Goal: Information Seeking & Learning: Learn about a topic

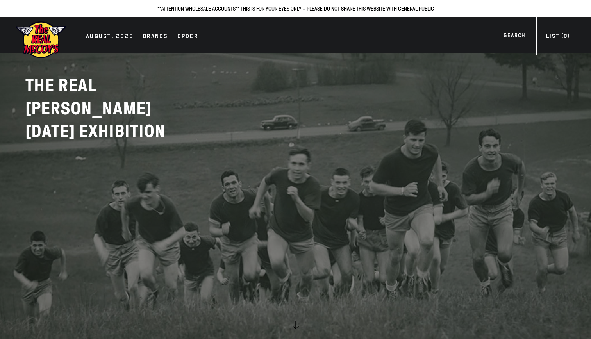
click at [116, 91] on h2 "THE REAL MCCOY'S AUGUST 2025 EXHIBITION" at bounding box center [122, 108] width 195 height 69
click at [145, 40] on div "Brands" at bounding box center [155, 37] width 25 height 11
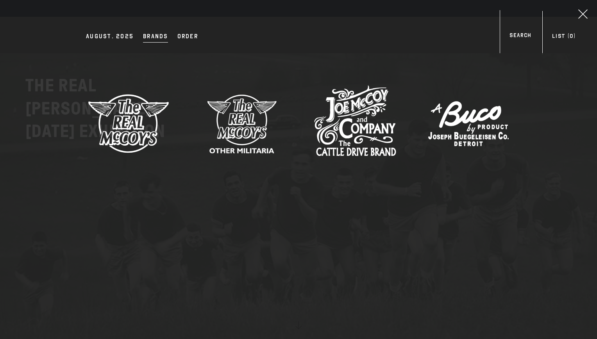
click at [116, 117] on img at bounding box center [129, 123] width 82 height 82
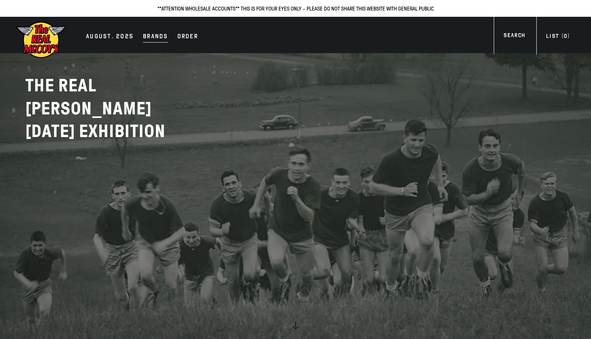
click at [154, 34] on div "Brands" at bounding box center [155, 37] width 25 height 11
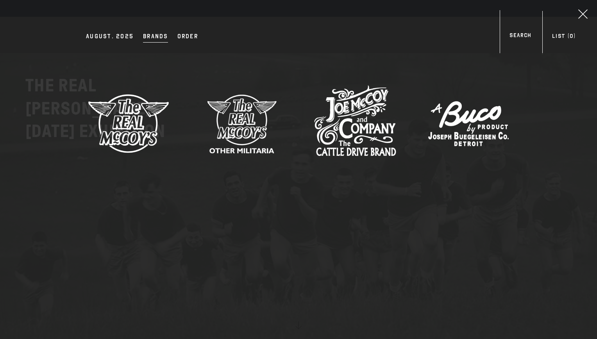
click at [348, 121] on img at bounding box center [355, 123] width 82 height 82
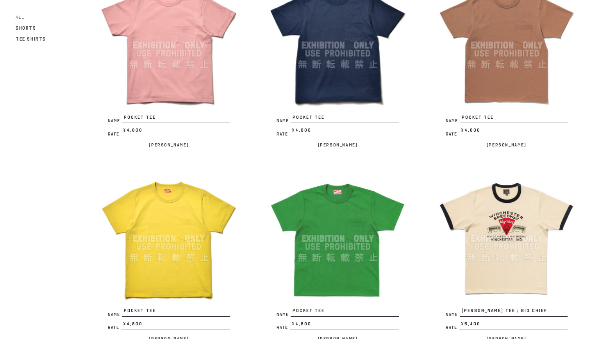
scroll to position [122, 0]
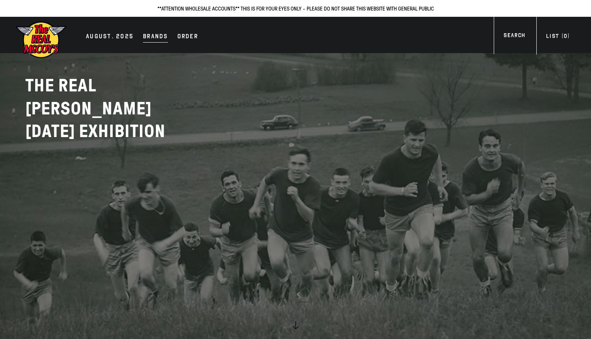
click at [143, 36] on div "Brands" at bounding box center [155, 37] width 25 height 11
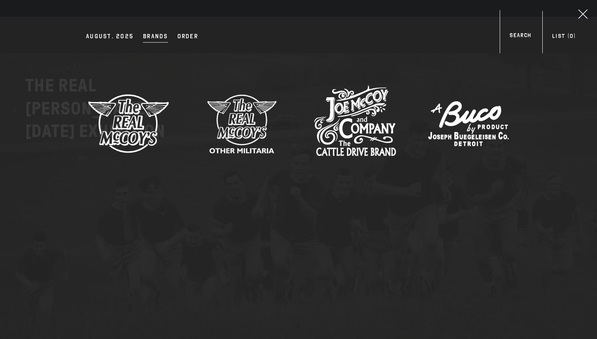
click at [473, 129] on img at bounding box center [469, 123] width 82 height 82
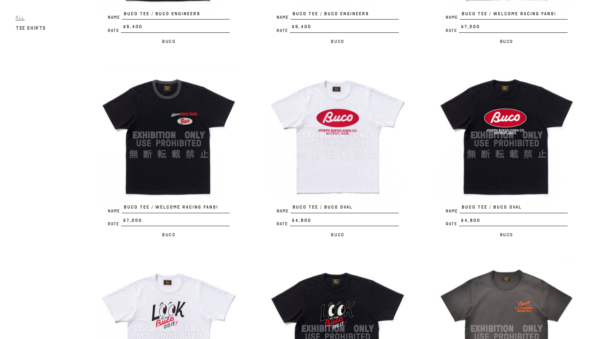
scroll to position [630, 0]
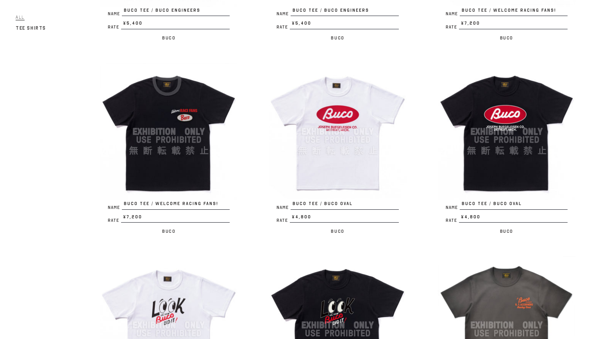
click at [164, 171] on img at bounding box center [169, 132] width 138 height 138
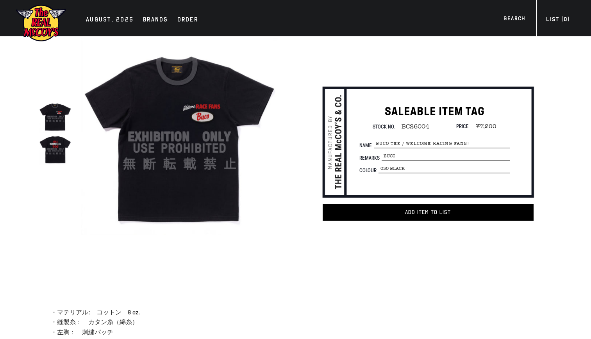
click at [62, 149] on img at bounding box center [55, 149] width 32 height 32
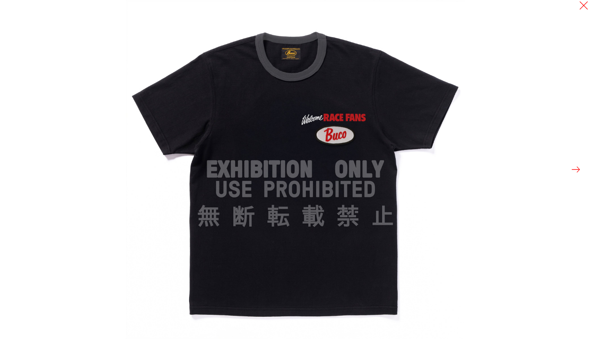
click at [62, 149] on div at bounding box center [298, 169] width 597 height 339
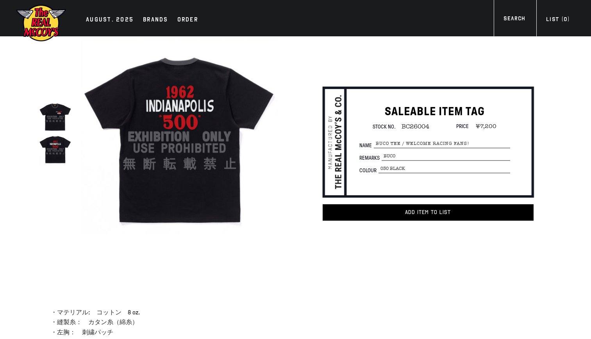
click at [62, 149] on img at bounding box center [55, 149] width 32 height 32
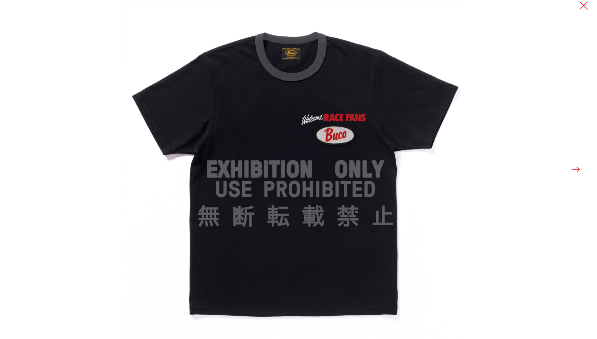
click at [62, 149] on div at bounding box center [298, 169] width 597 height 339
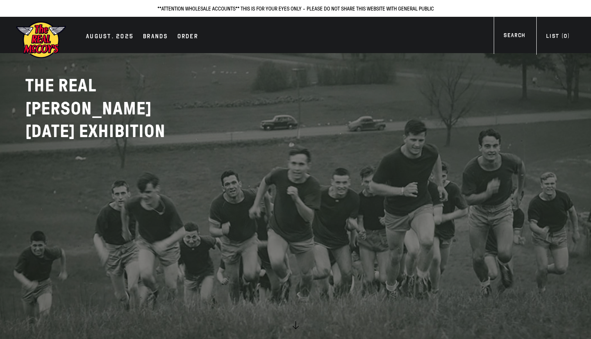
click at [142, 44] on div "AUGUST. 2025 Brands Order More" at bounding box center [295, 35] width 591 height 36
click at [151, 38] on div "Brands" at bounding box center [155, 37] width 25 height 11
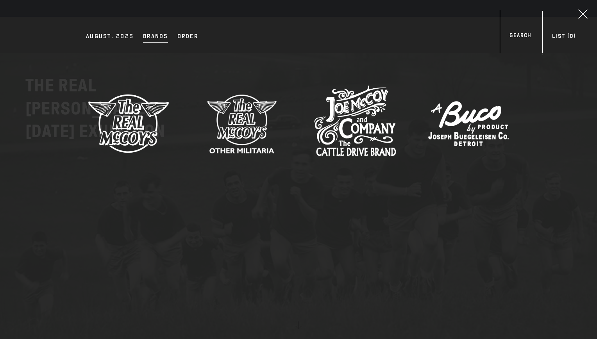
click at [234, 126] on img at bounding box center [242, 123] width 82 height 82
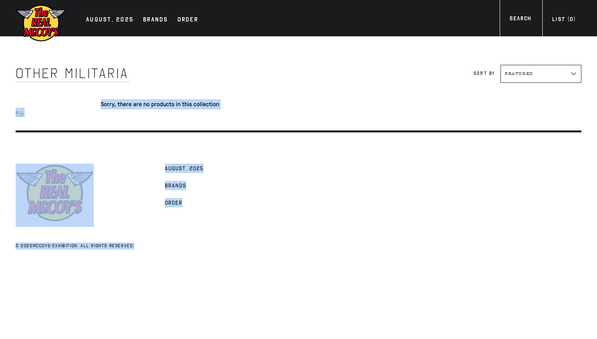
drag, startPoint x: 595, startPoint y: 65, endPoint x: 535, endPoint y: 275, distance: 217.8
click at [535, 263] on html "Skip to content AUGUST. 2025 Brands Order" at bounding box center [298, 131] width 597 height 263
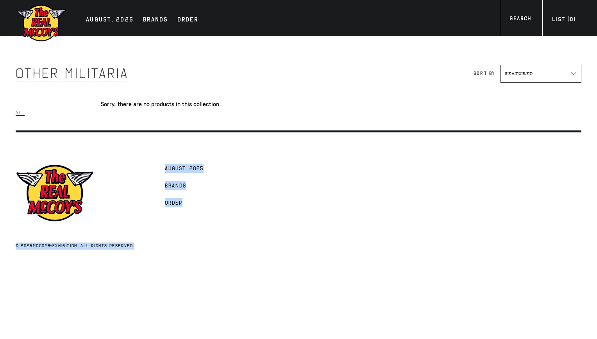
drag, startPoint x: 535, startPoint y: 275, endPoint x: 424, endPoint y: 150, distance: 166.3
click at [424, 150] on html "Skip to content AUGUST. 2025 Brands Order" at bounding box center [298, 131] width 597 height 263
click at [180, 188] on span "Brands" at bounding box center [175, 186] width 21 height 8
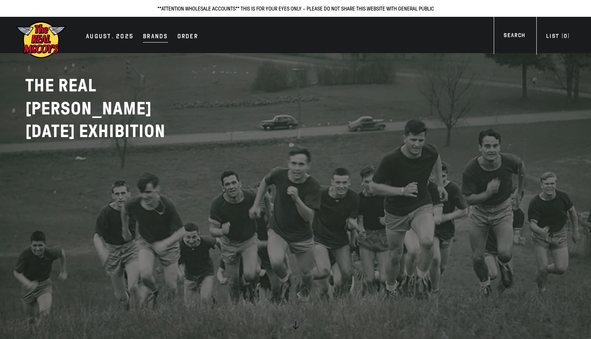
click at [159, 34] on div "Brands" at bounding box center [155, 37] width 25 height 11
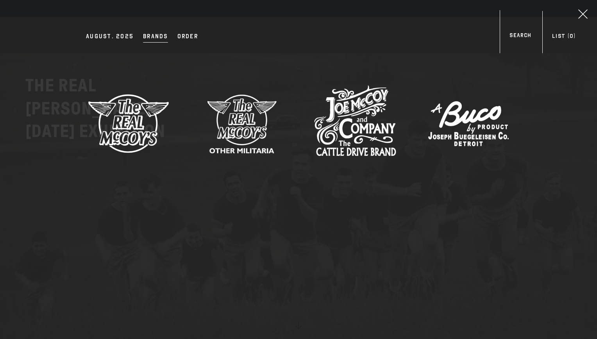
click at [135, 125] on img at bounding box center [129, 123] width 82 height 82
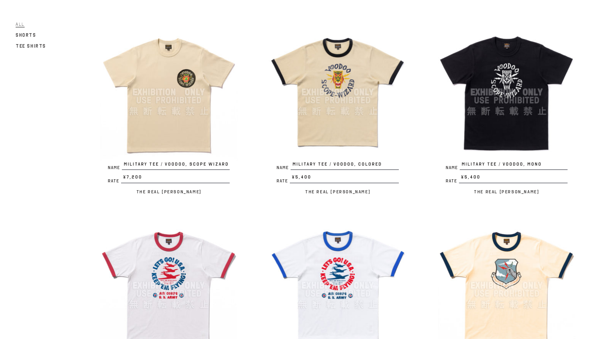
scroll to position [69, 0]
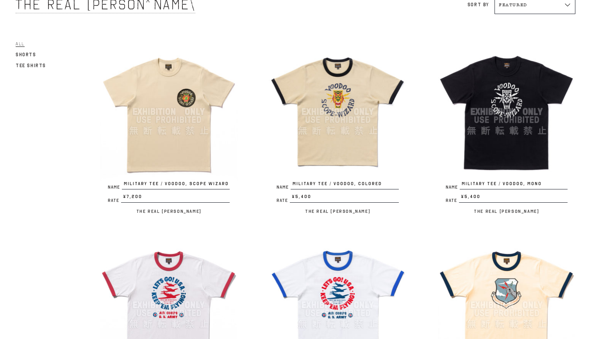
click at [350, 118] on img at bounding box center [338, 112] width 138 height 138
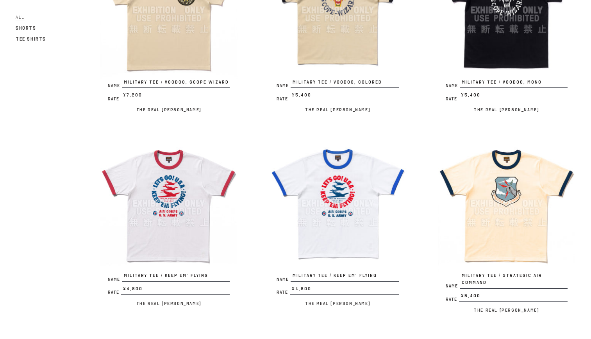
scroll to position [0, 0]
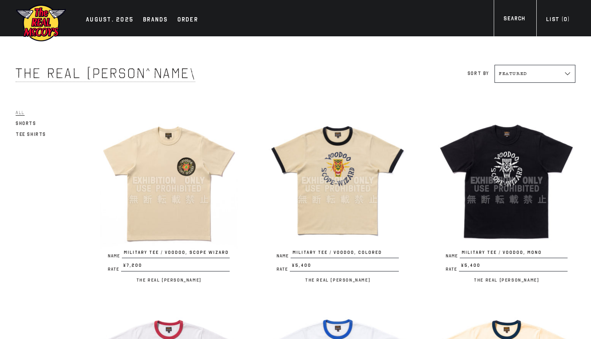
click at [174, 157] on img at bounding box center [169, 181] width 138 height 138
click at [174, 180] on img at bounding box center [169, 181] width 138 height 138
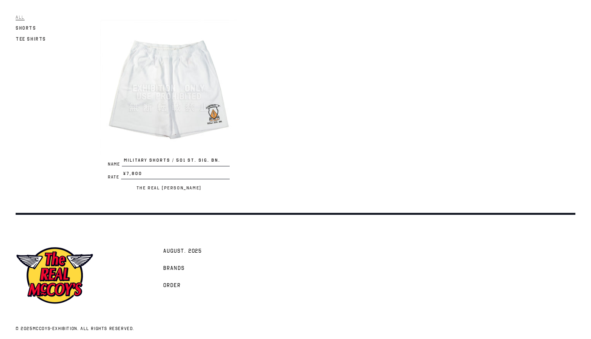
scroll to position [1041, 0]
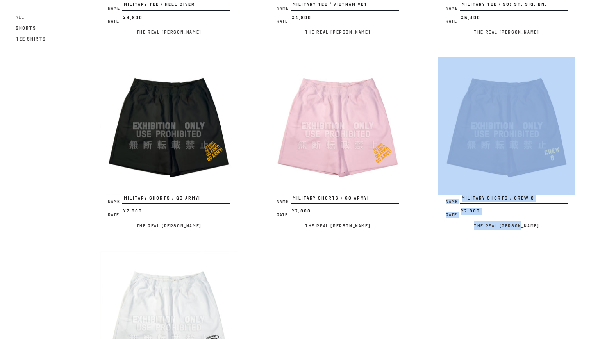
drag, startPoint x: 590, startPoint y: 235, endPoint x: 568, endPoint y: 132, distance: 105.4
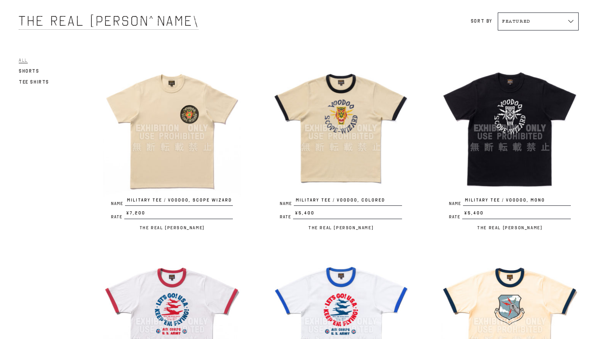
scroll to position [0, 0]
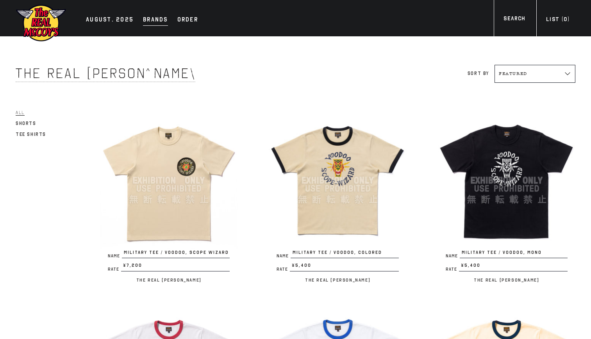
click at [148, 22] on div "Brands" at bounding box center [155, 20] width 25 height 11
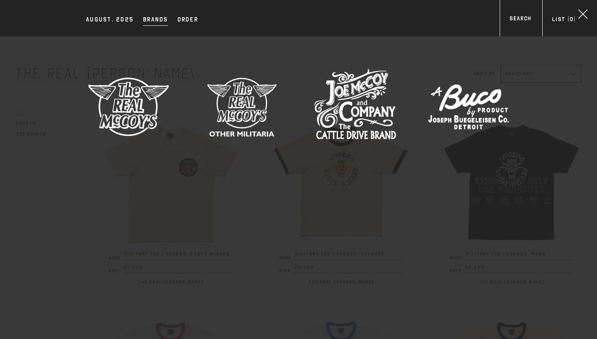
click at [379, 98] on img at bounding box center [355, 107] width 82 height 82
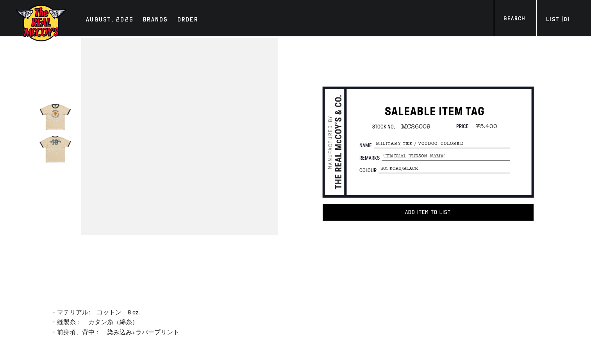
click at [349, 118] on div "SALEABLE ITEM TAG Stock No. MC26009 Price ¥5,400 Name MILITARY TEE / VOODOO, CO…" at bounding box center [435, 140] width 182 height 73
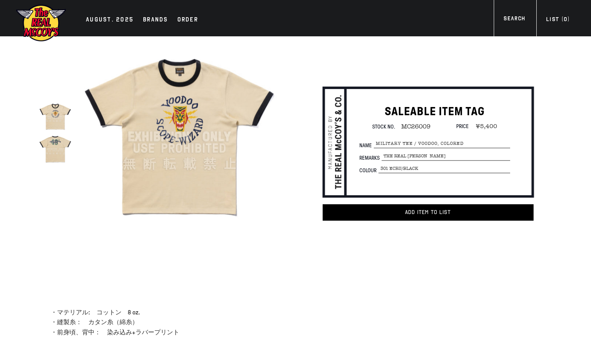
click at [45, 150] on img at bounding box center [55, 149] width 32 height 32
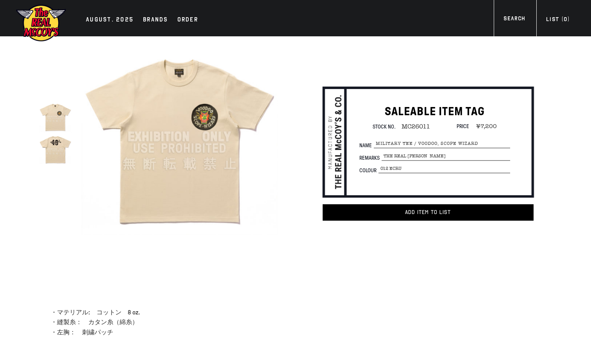
click at [224, 132] on img at bounding box center [179, 136] width 197 height 197
click at [59, 157] on img at bounding box center [55, 149] width 32 height 32
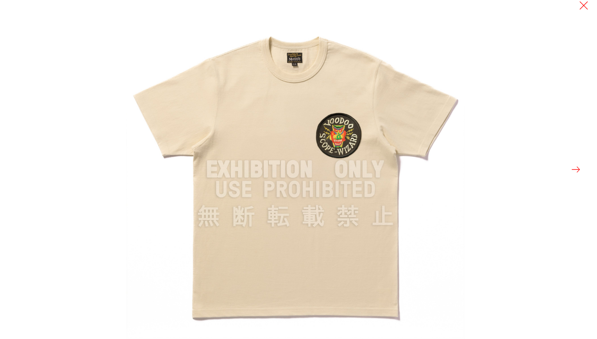
click at [579, 176] on div at bounding box center [424, 169] width 597 height 339
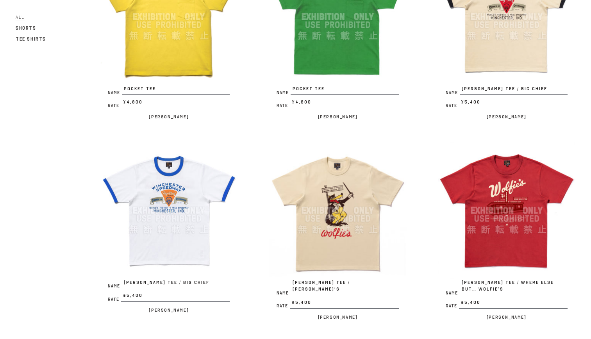
scroll to position [310, 0]
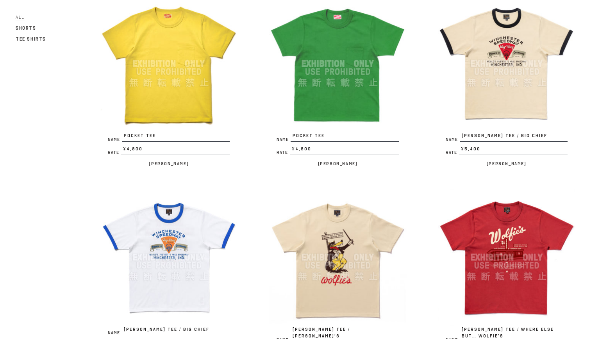
click at [332, 274] on img at bounding box center [338, 258] width 138 height 138
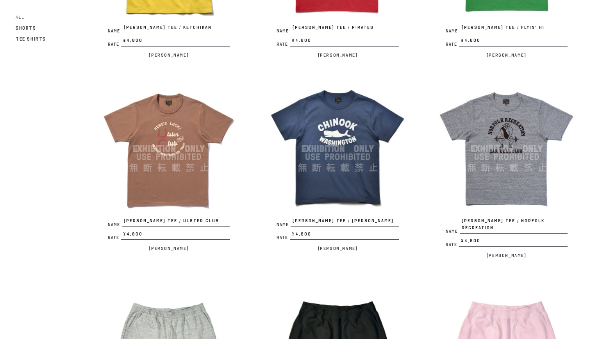
scroll to position [830, 0]
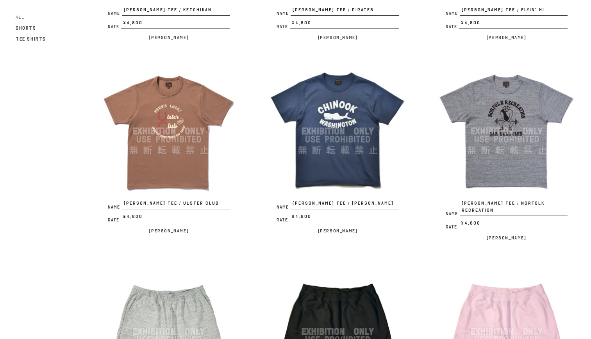
click at [347, 152] on img at bounding box center [338, 132] width 138 height 138
click at [523, 106] on img at bounding box center [507, 132] width 138 height 138
click at [195, 126] on img at bounding box center [169, 132] width 138 height 138
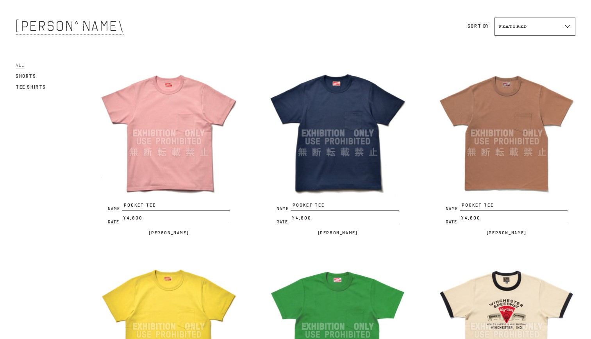
scroll to position [45, 0]
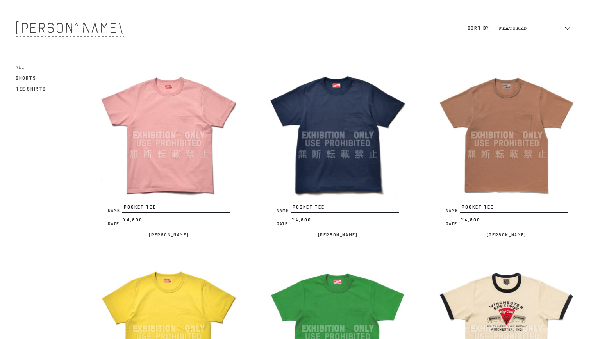
click at [569, 31] on select "Featured Alphabetically, A-Z Alphabetically, Z-A Price, low to high Price, high…" at bounding box center [535, 29] width 81 height 18
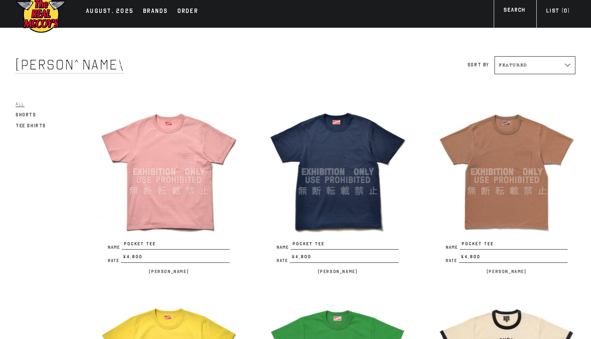
scroll to position [0, 0]
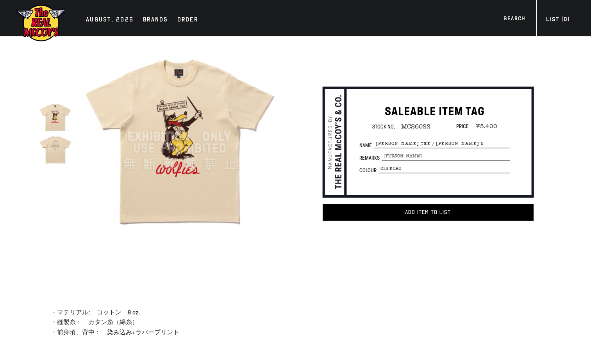
click at [171, 131] on img at bounding box center [179, 136] width 197 height 197
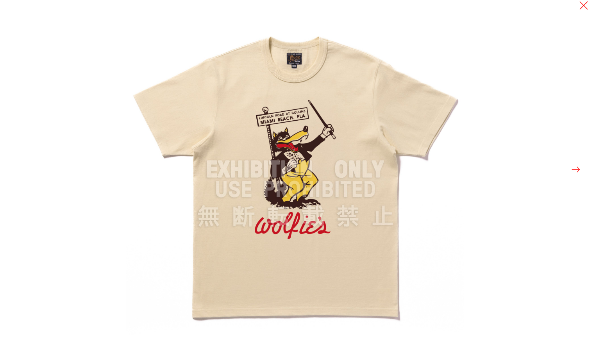
click at [571, 175] on div at bounding box center [424, 169] width 597 height 339
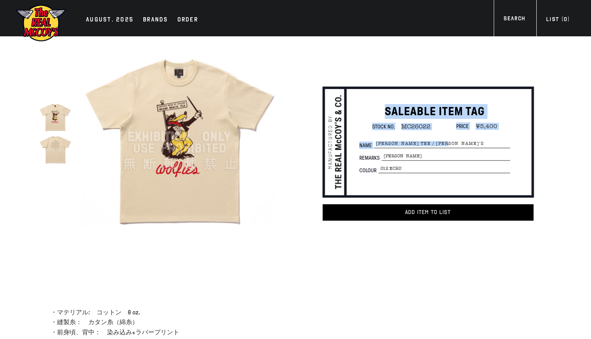
drag, startPoint x: 571, startPoint y: 175, endPoint x: 216, endPoint y: 266, distance: 366.6
click at [216, 266] on div "true SALEABLE ITEM TAG Stock No. MC26022 Price ¥5,400 Name" at bounding box center [295, 156] width 591 height 240
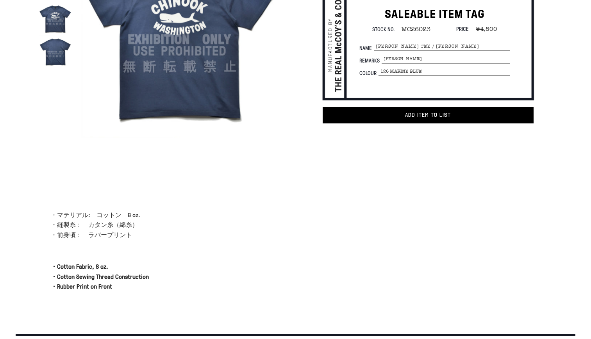
scroll to position [225, 0]
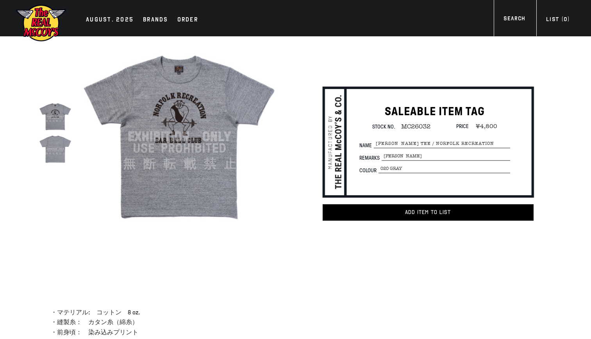
click at [54, 150] on img at bounding box center [55, 149] width 32 height 32
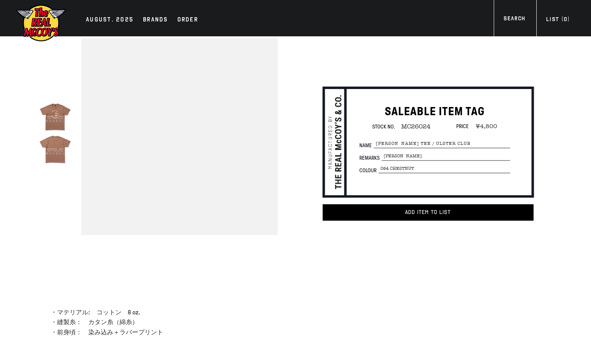
click at [179, 121] on img at bounding box center [179, 136] width 197 height 197
